Goal: Task Accomplishment & Management: Manage account settings

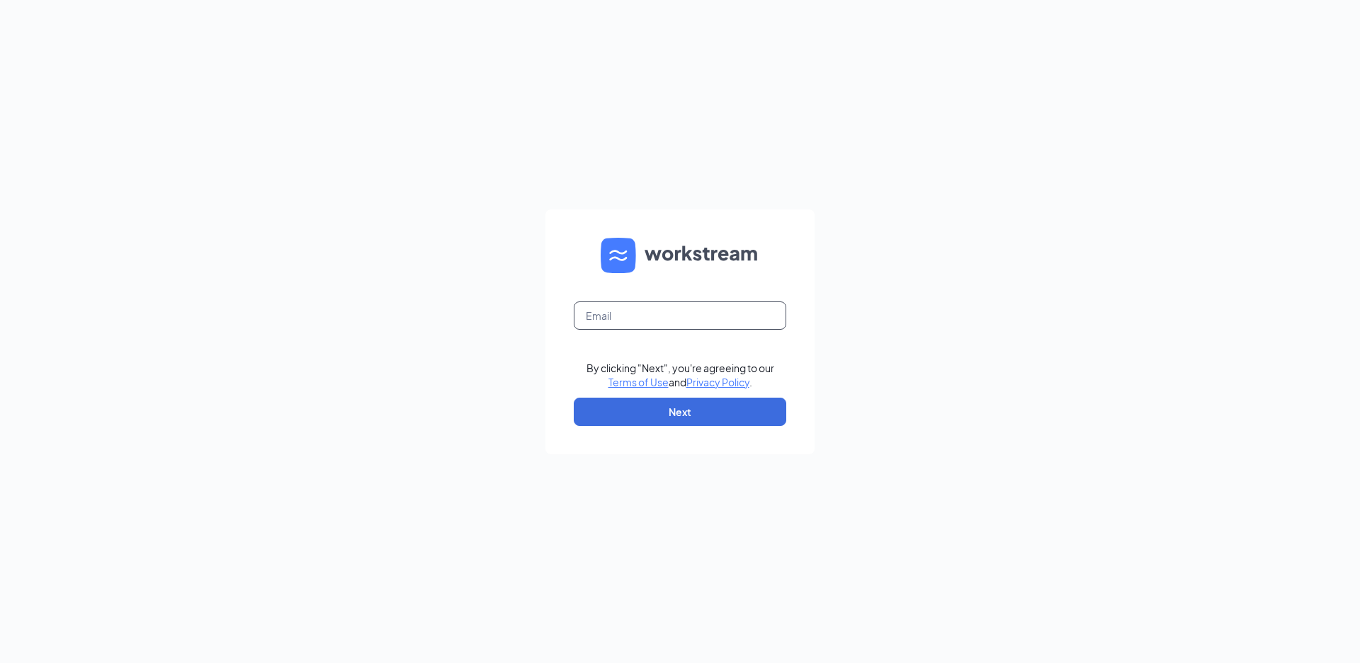
click at [620, 305] on input "text" at bounding box center [680, 316] width 212 height 28
type input "758@tricityjj.com"
click at [661, 406] on button "Next" at bounding box center [680, 412] width 212 height 28
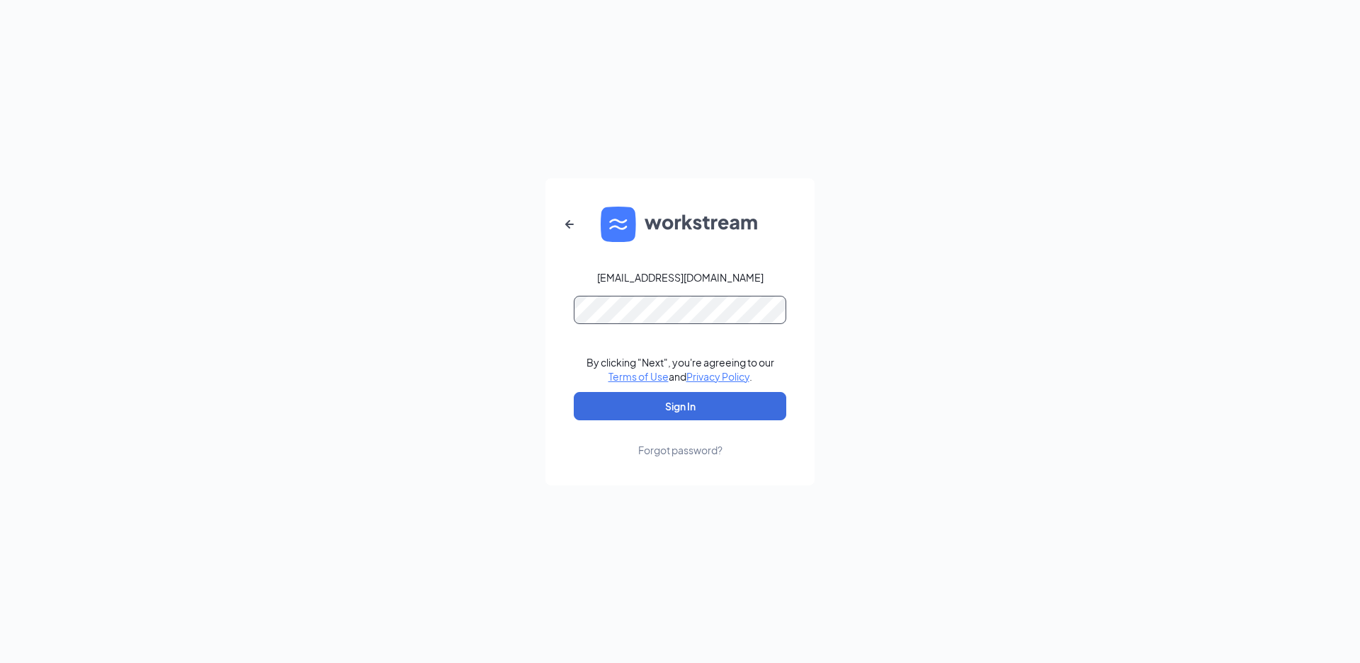
click at [574, 392] on button "Sign In" at bounding box center [680, 406] width 212 height 28
click at [314, 233] on div "758@tricityjj.com By clicking "Next", you're agreeing to our Terms of Use and P…" at bounding box center [680, 331] width 1360 height 663
click at [574, 392] on button "Sign In" at bounding box center [680, 406] width 212 height 28
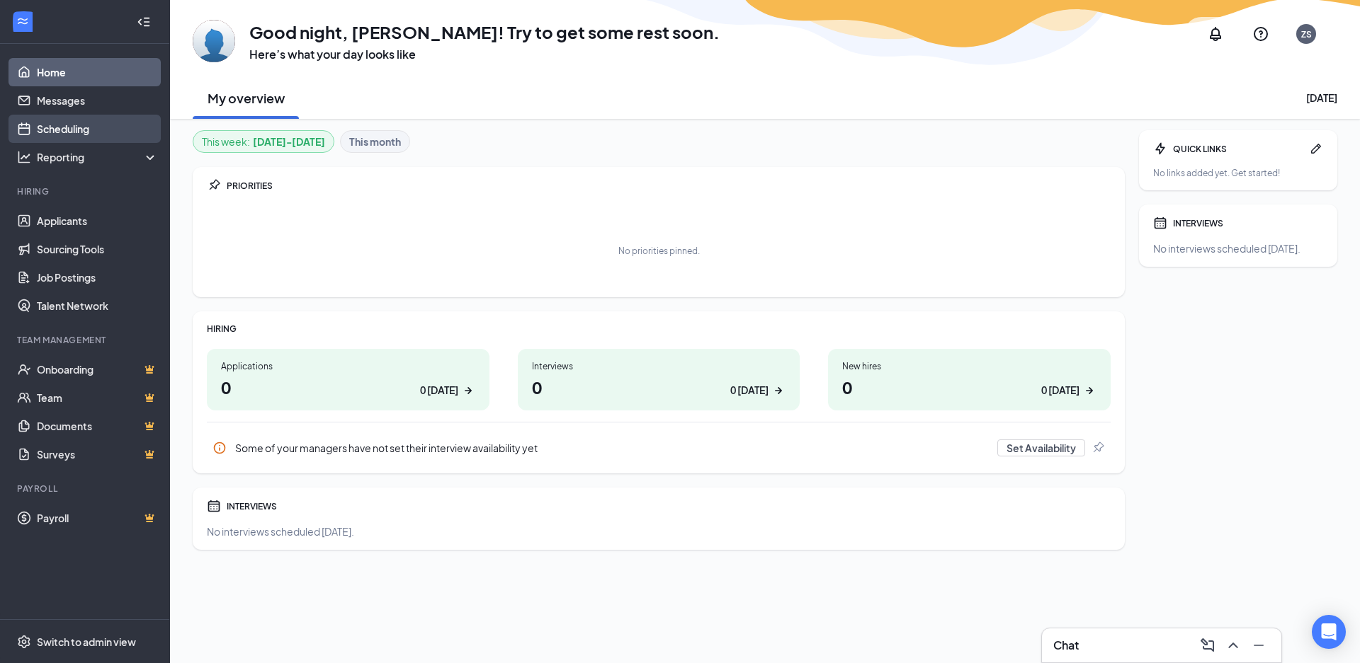
click at [58, 123] on link "Scheduling" at bounding box center [97, 129] width 121 height 28
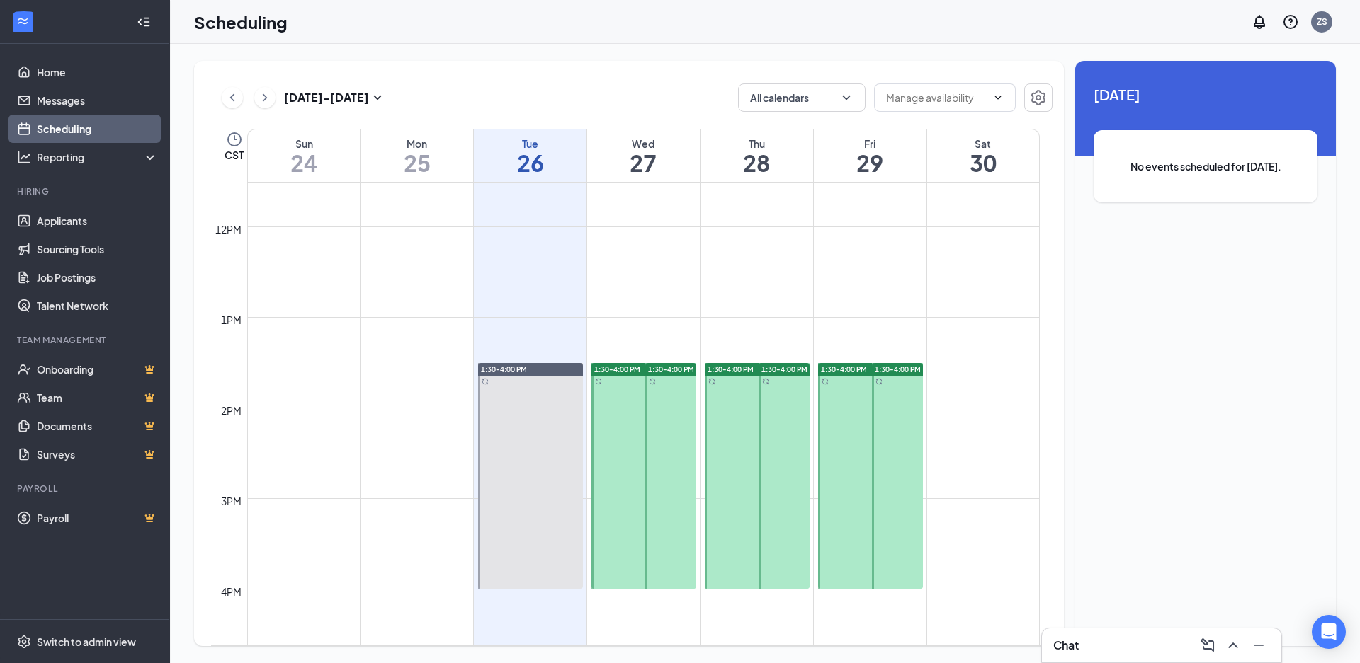
scroll to position [1050, 0]
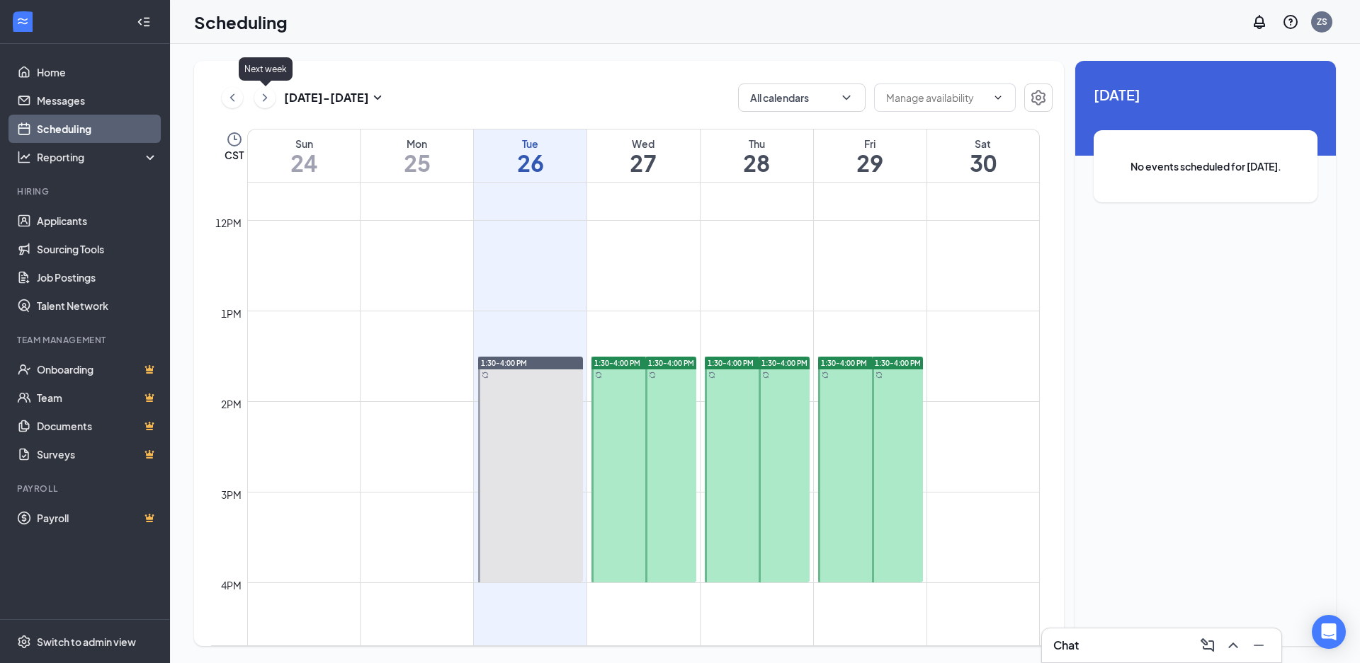
click at [269, 96] on icon "ChevronRight" at bounding box center [265, 97] width 14 height 17
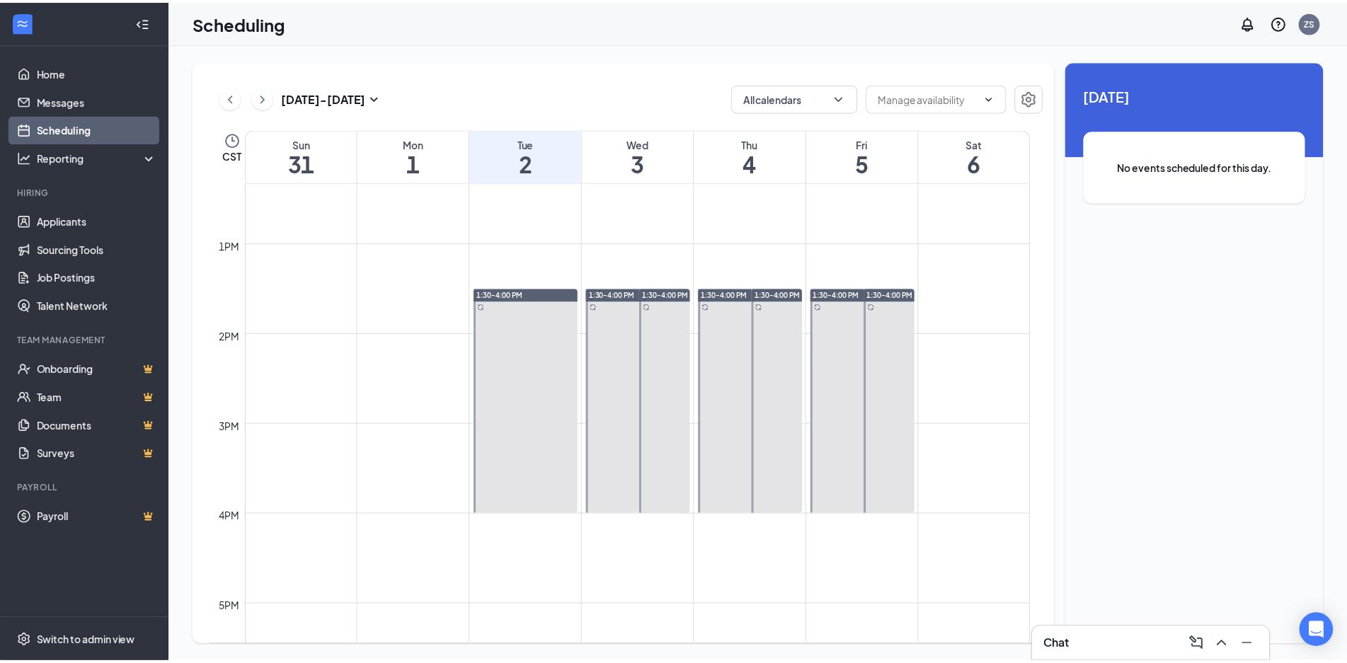
scroll to position [1121, 0]
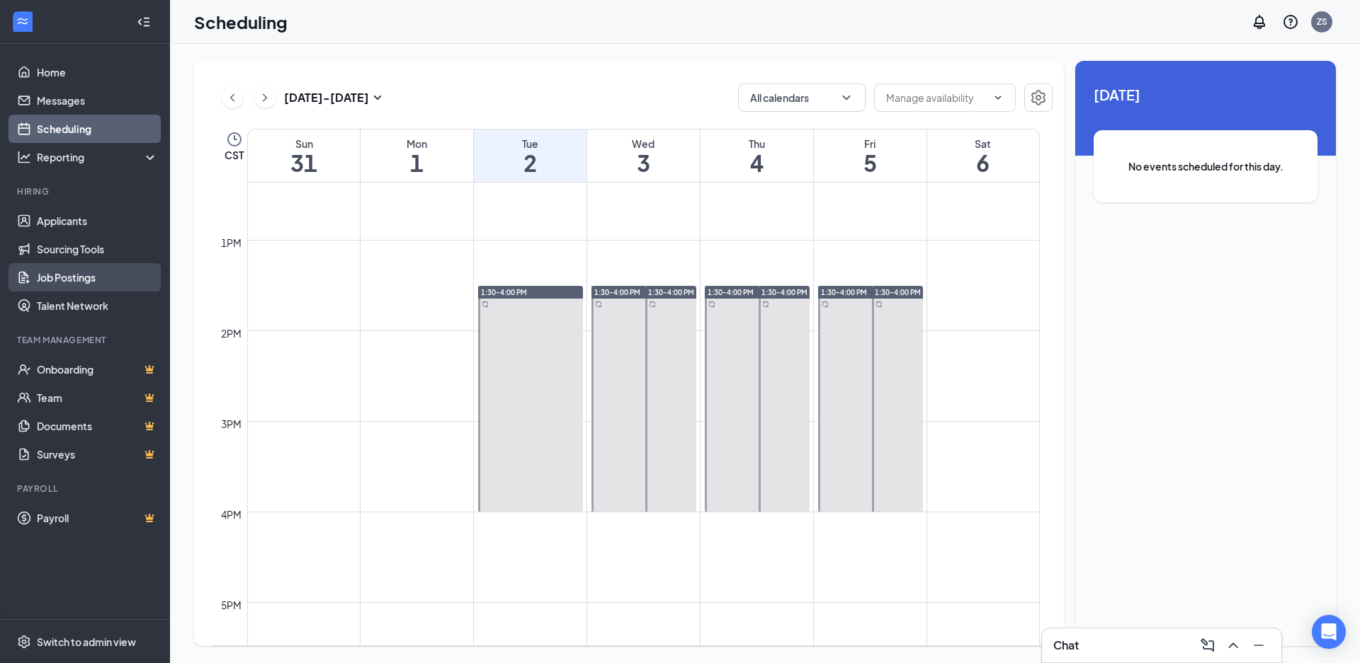
click at [67, 281] on link "Job Postings" at bounding box center [97, 277] width 121 height 28
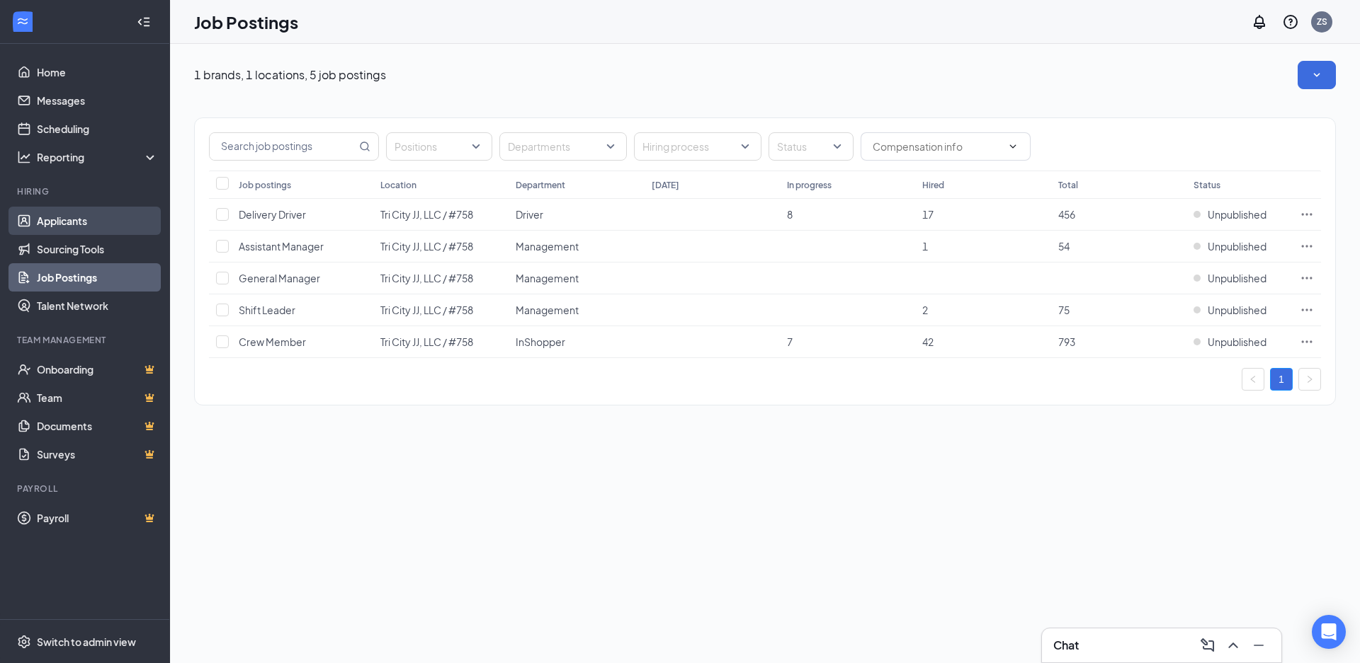
click at [72, 217] on link "Applicants" at bounding box center [97, 221] width 121 height 28
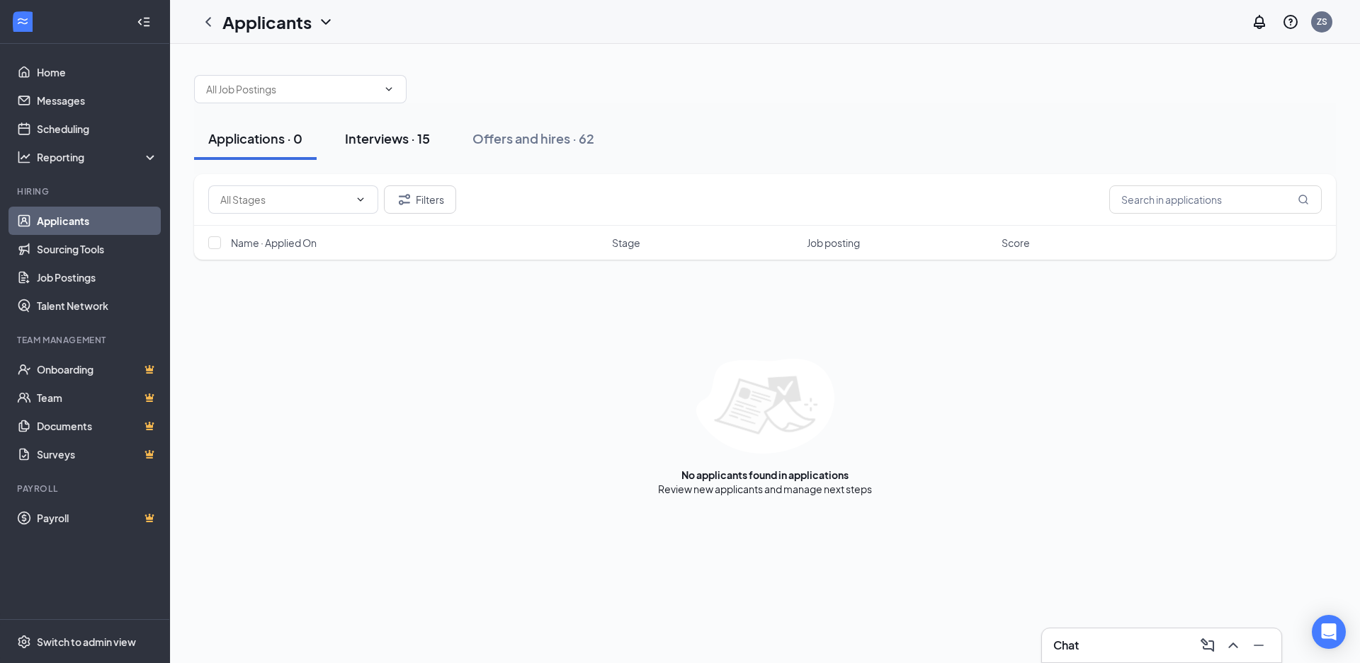
click at [393, 131] on div "Interviews · 15" at bounding box center [387, 139] width 85 height 18
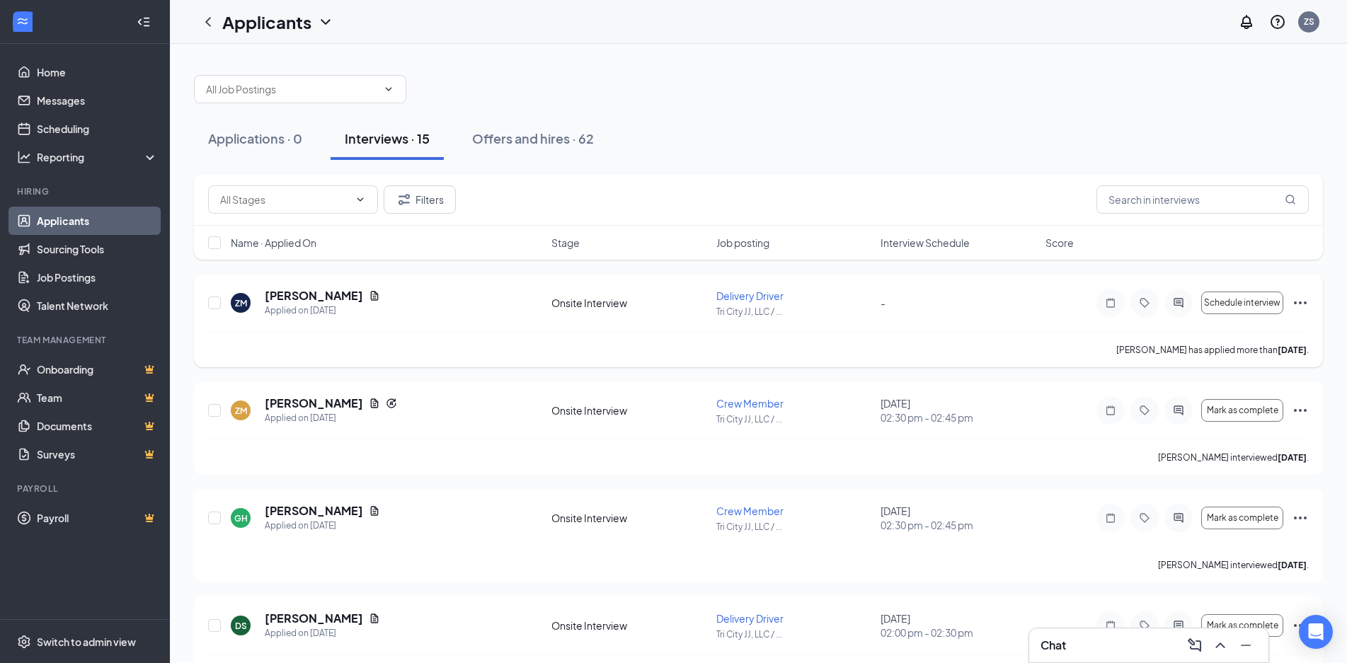
click at [1301, 301] on icon "Ellipses" at bounding box center [1300, 303] width 17 height 17
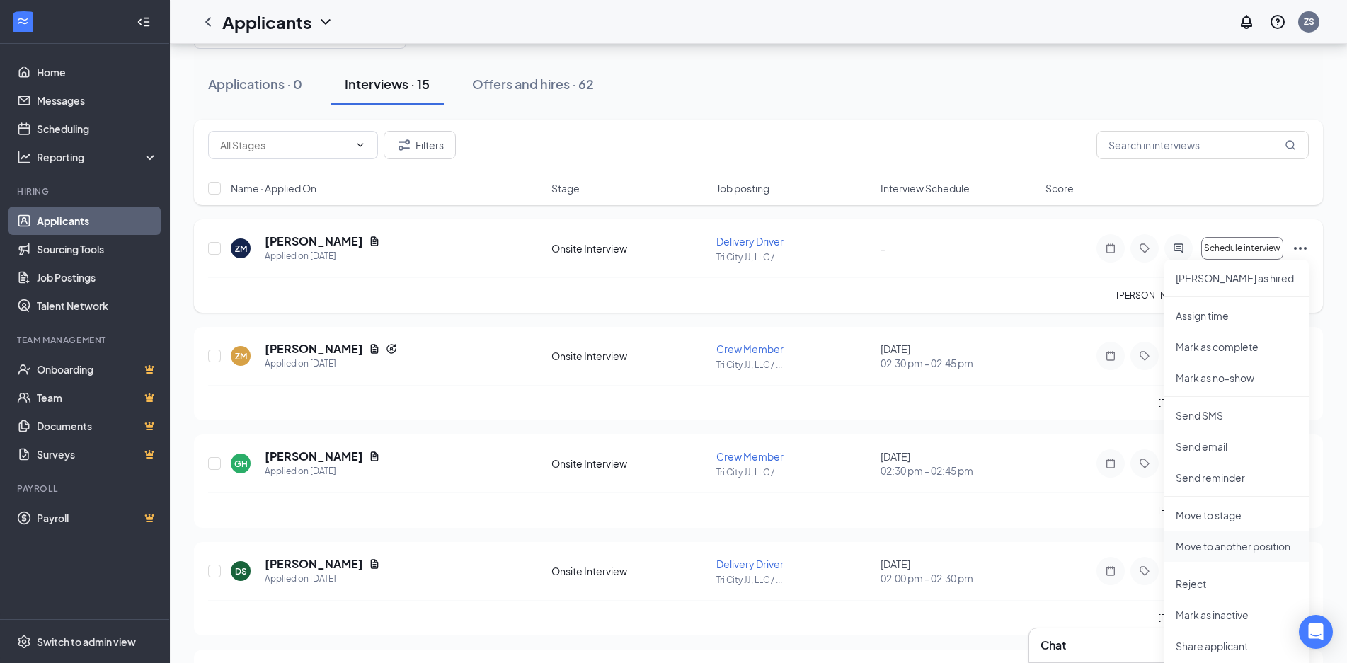
scroll to position [71, 0]
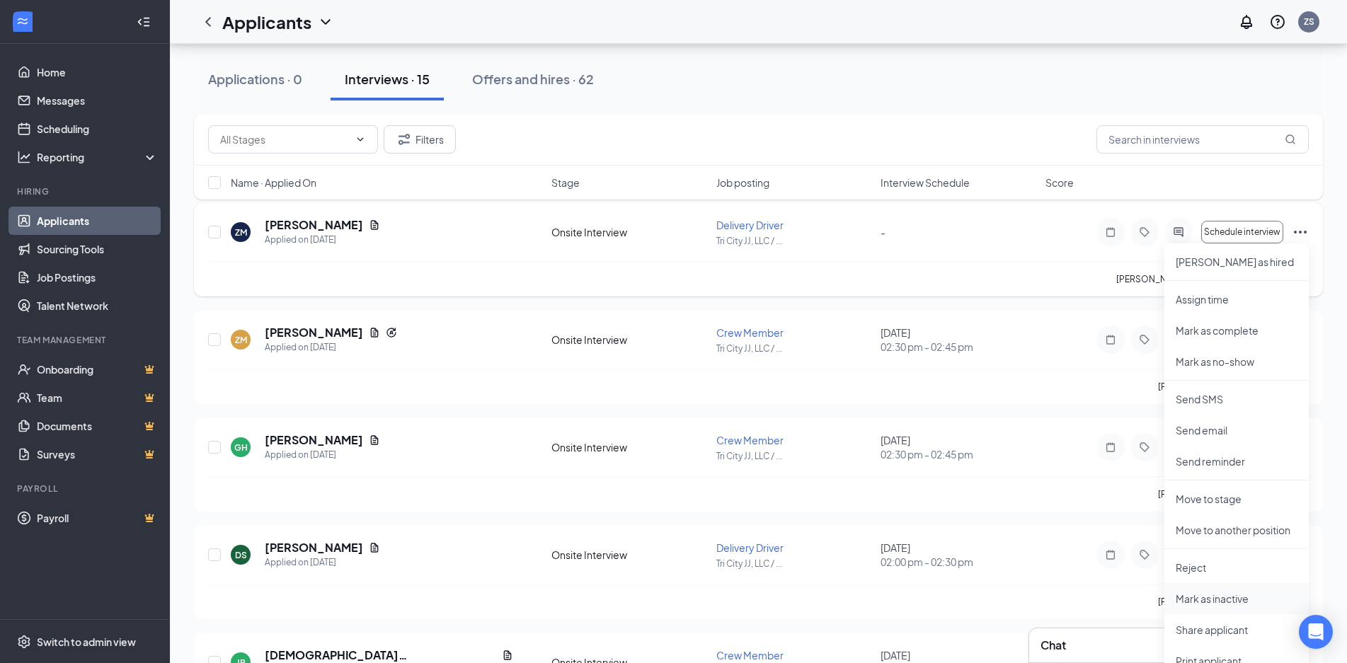
click at [1227, 600] on p "Mark as inactive" at bounding box center [1237, 599] width 122 height 14
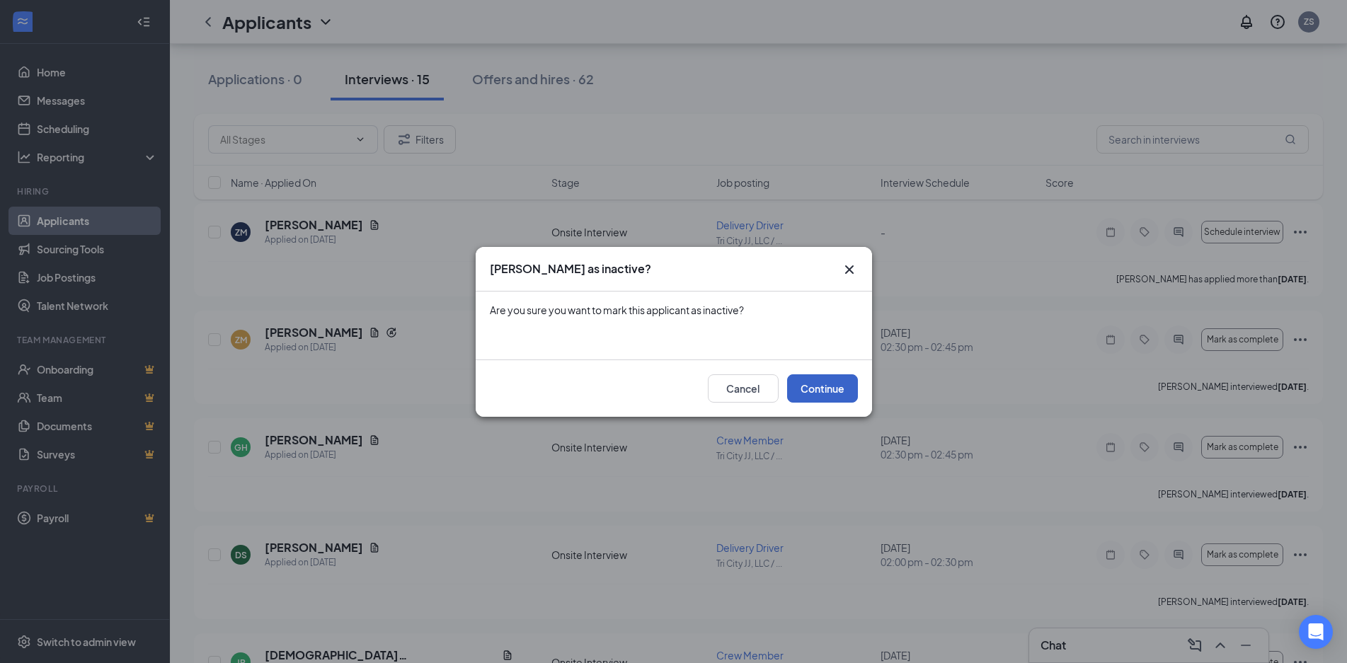
click at [831, 392] on button "Continue" at bounding box center [822, 389] width 71 height 28
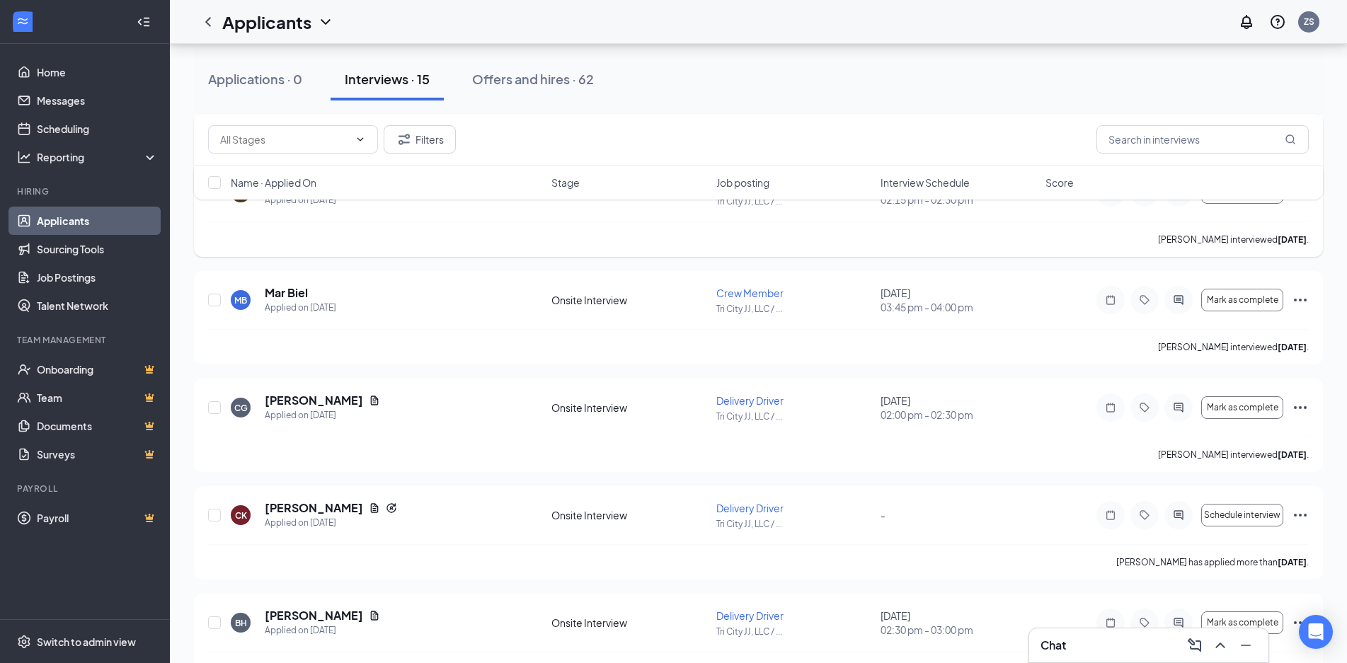
scroll to position [690, 0]
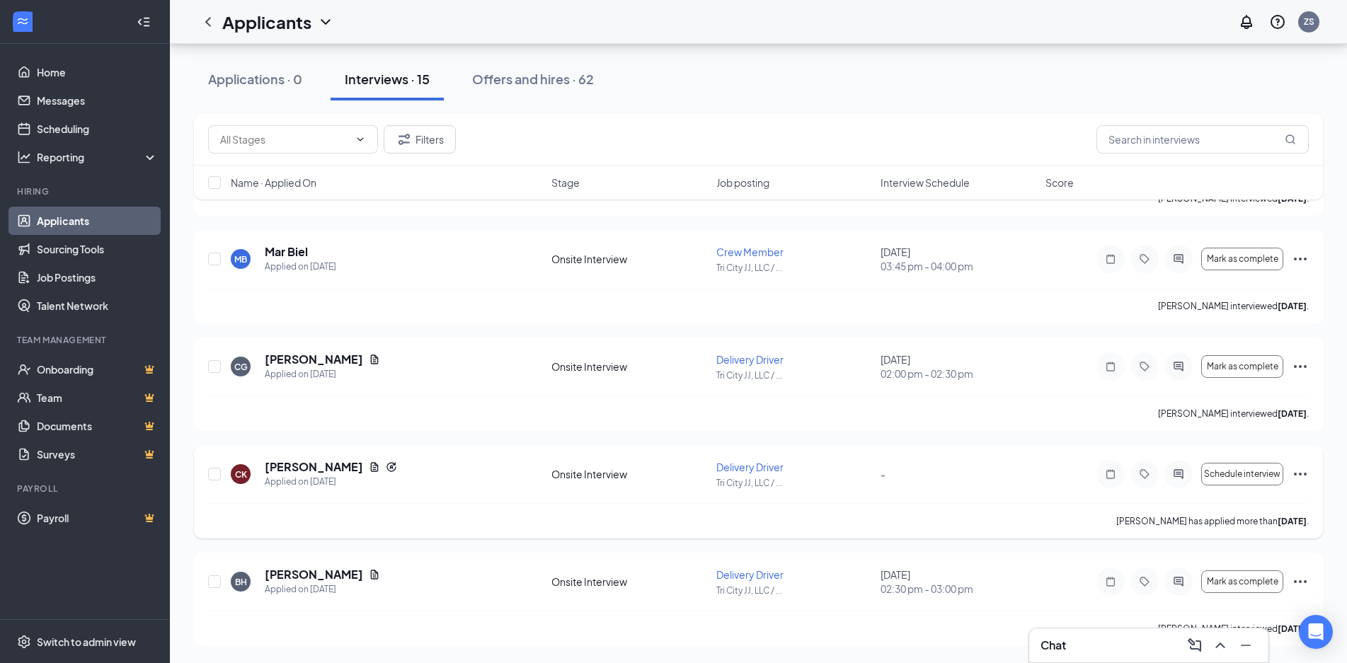
click at [1299, 476] on icon "Ellipses" at bounding box center [1300, 474] width 17 height 17
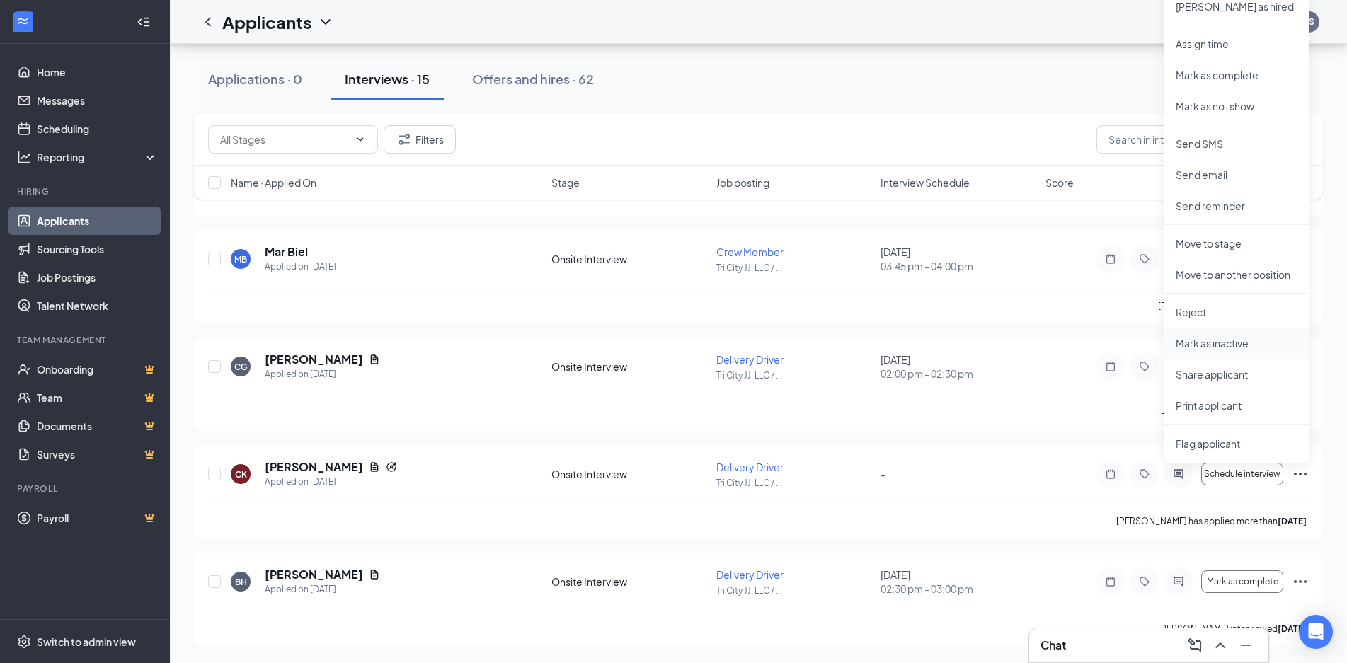
click at [1228, 346] on p "Mark as inactive" at bounding box center [1237, 343] width 122 height 14
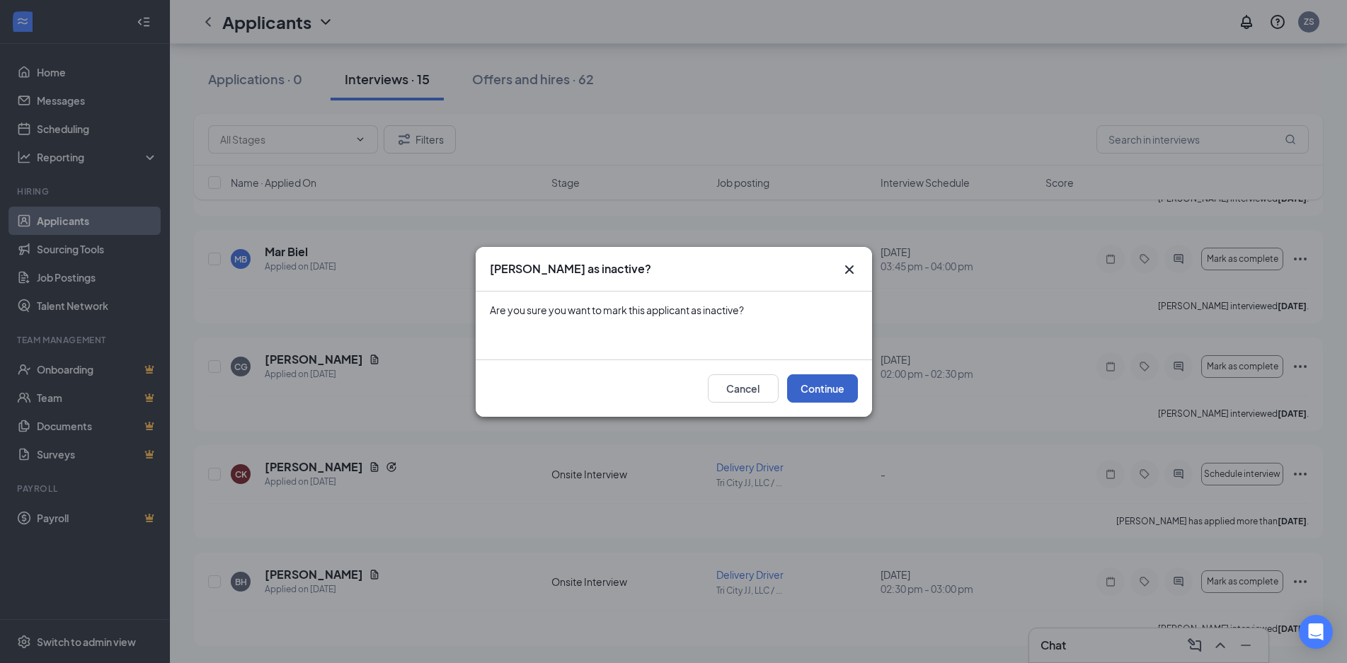
click at [826, 384] on button "Continue" at bounding box center [822, 389] width 71 height 28
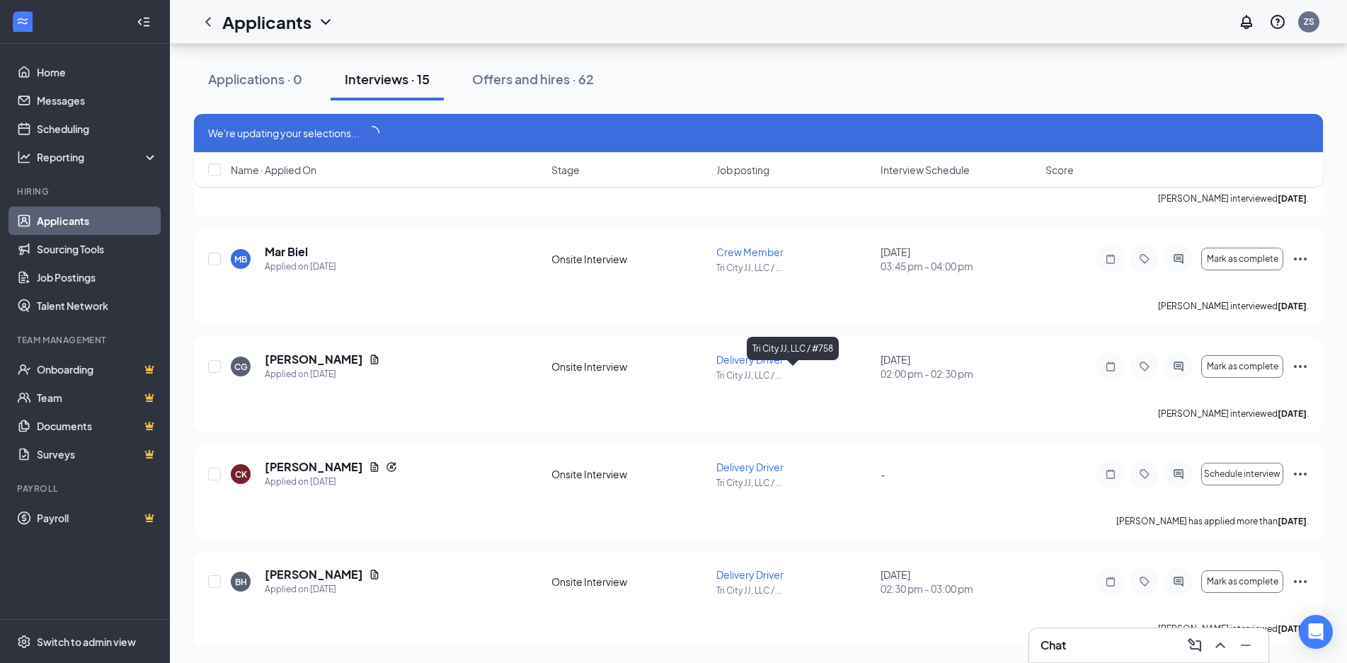
scroll to position [677, 0]
